Goal: Information Seeking & Learning: Find specific fact

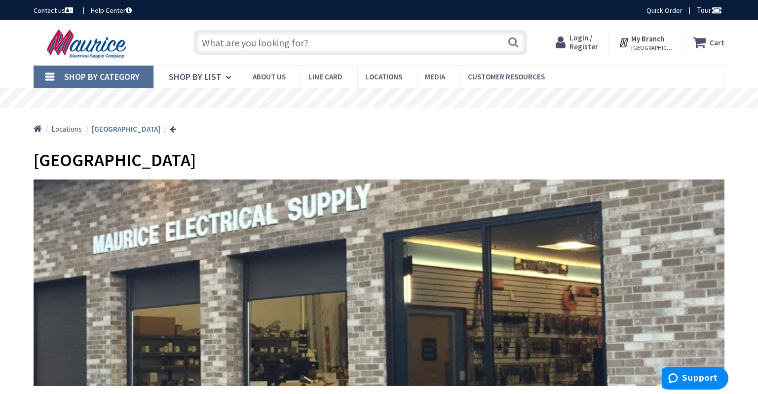
click at [247, 42] on input "text" at bounding box center [360, 42] width 333 height 25
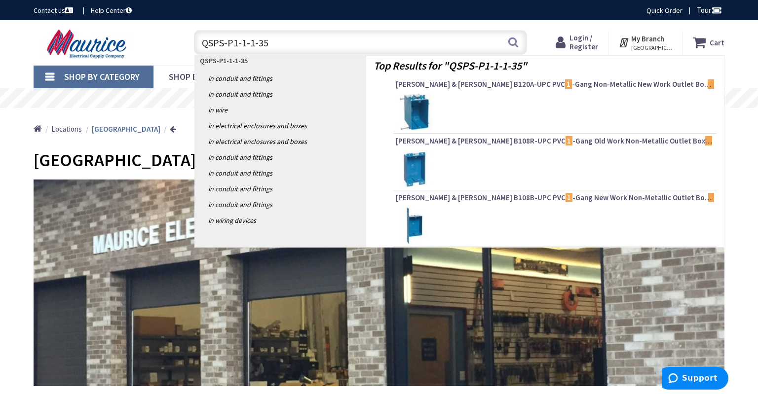
type input "QSPS-P1-1-1-35V"
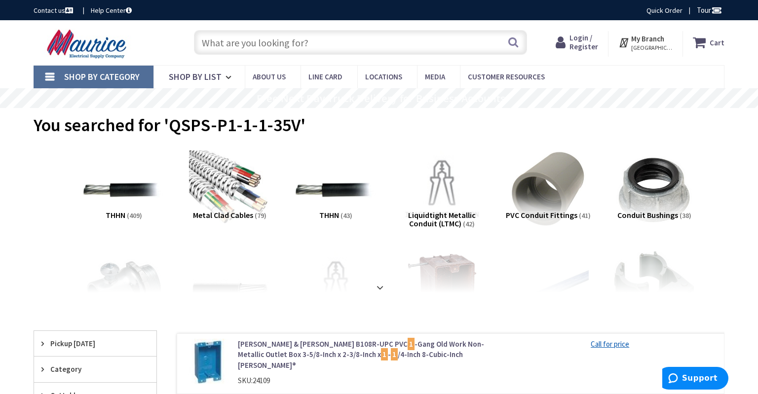
click at [309, 44] on input "text" at bounding box center [360, 42] width 333 height 25
click at [307, 42] on input "text" at bounding box center [360, 42] width 333 height 25
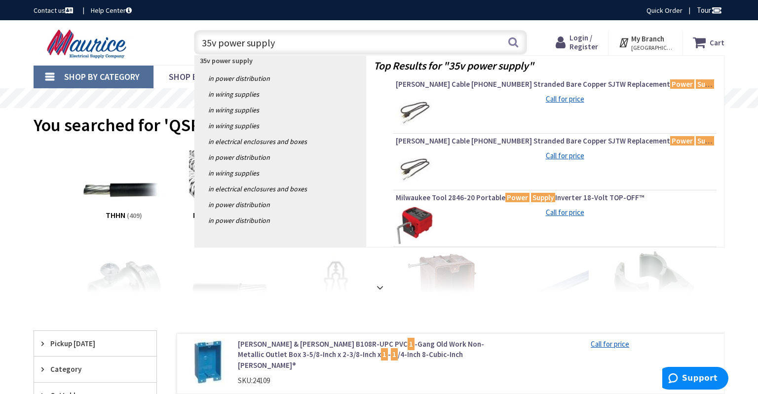
type input "35v power supplys"
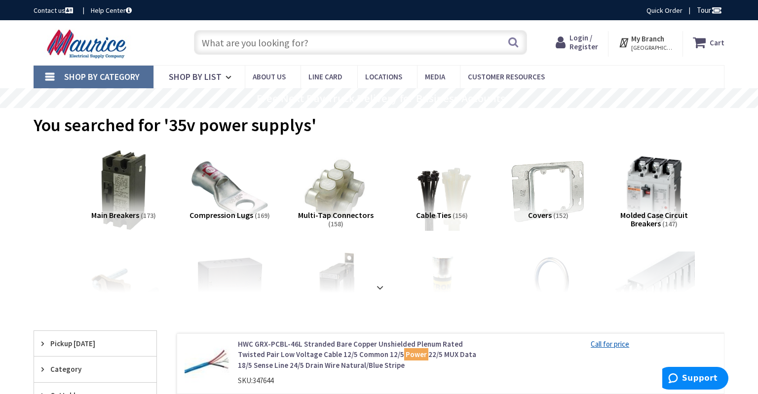
click at [43, 161] on div "View Subcategories Main Breakers (173) Compression Lugs (169) Multi-Tap Connect…" at bounding box center [379, 219] width 691 height 148
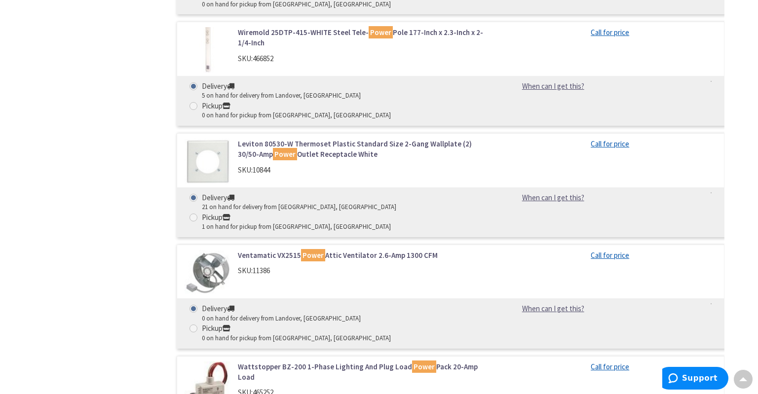
scroll to position [2136, 0]
